Goal: Task Accomplishment & Management: Manage account settings

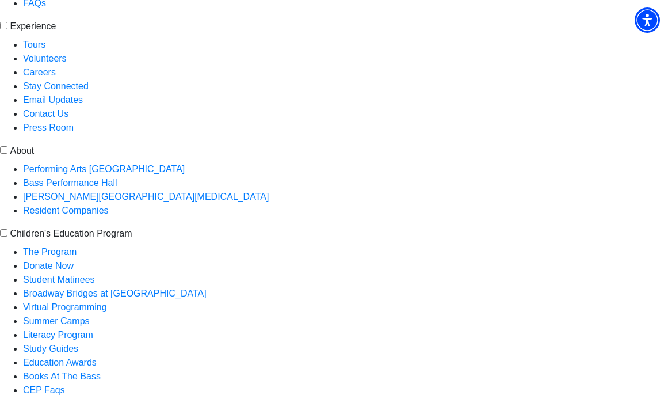
scroll to position [556, 0]
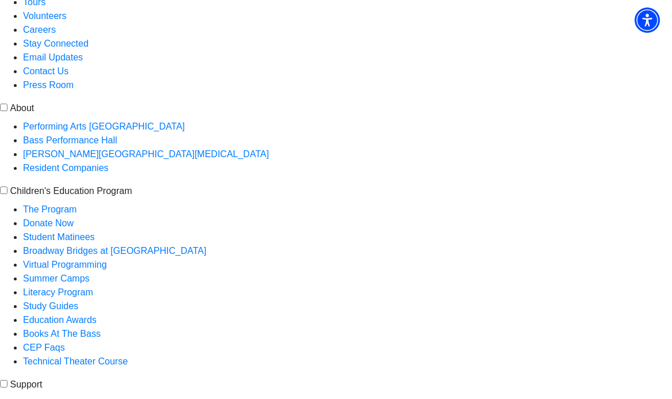
scroll to position [595, 0]
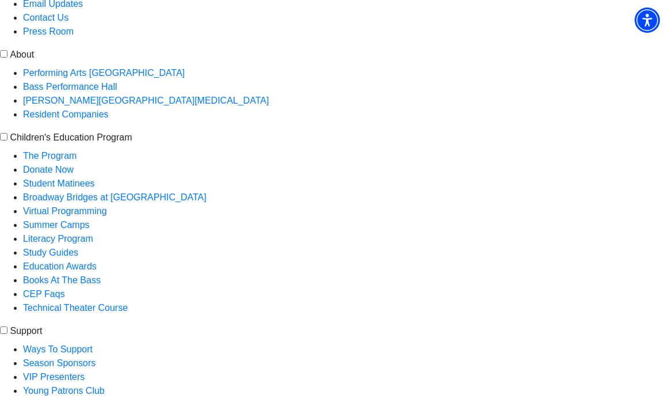
type input "817-964-8527"
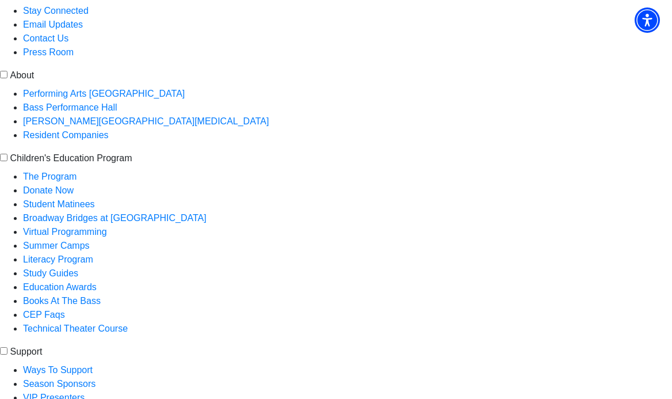
scroll to position [681, 0]
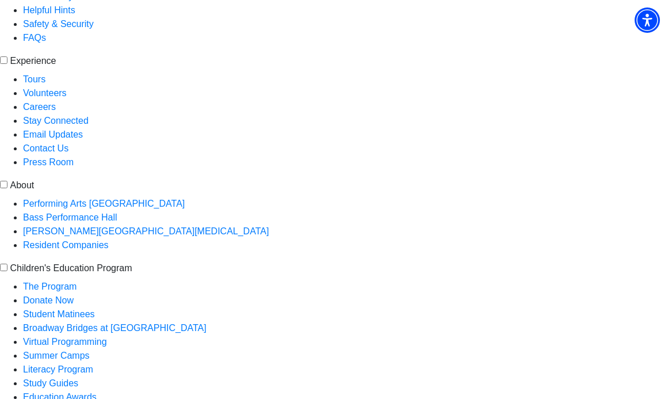
scroll to position [528, 0]
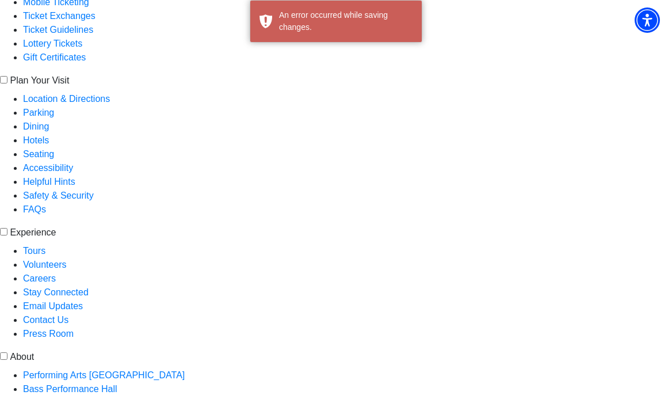
scroll to position [0, 0]
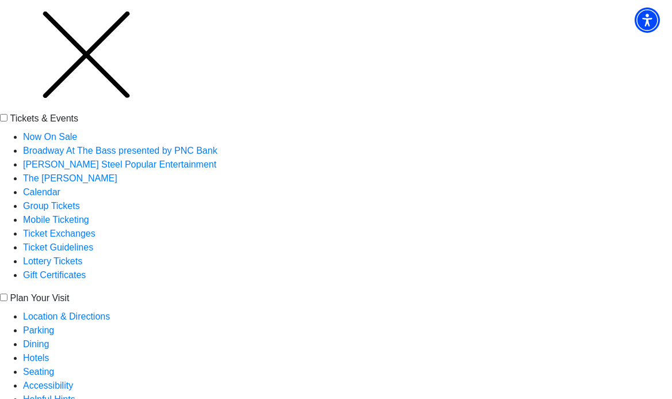
scroll to position [83, 0]
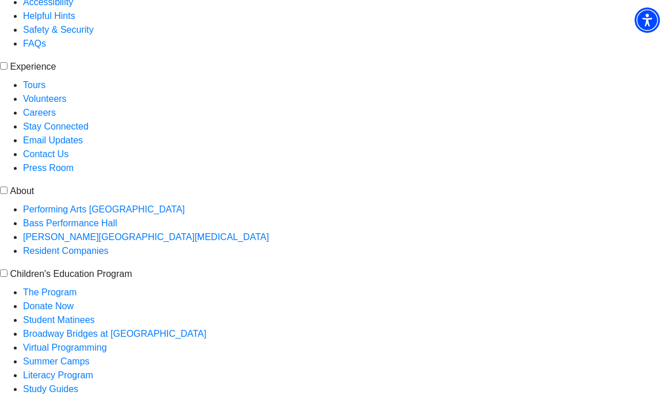
scroll to position [576, 0]
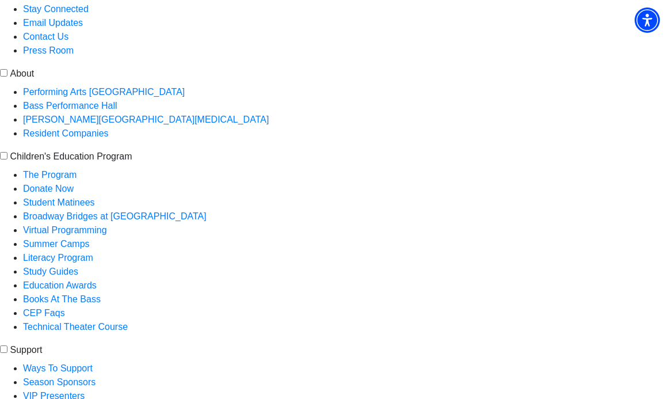
type input "817-964-8527"
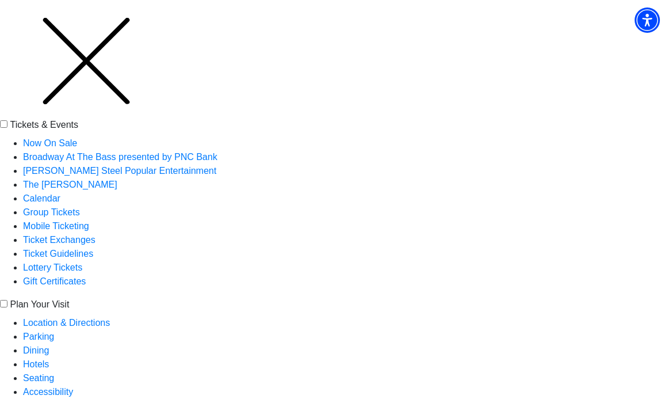
scroll to position [0, 0]
